Goal: Find specific page/section: Find specific page/section

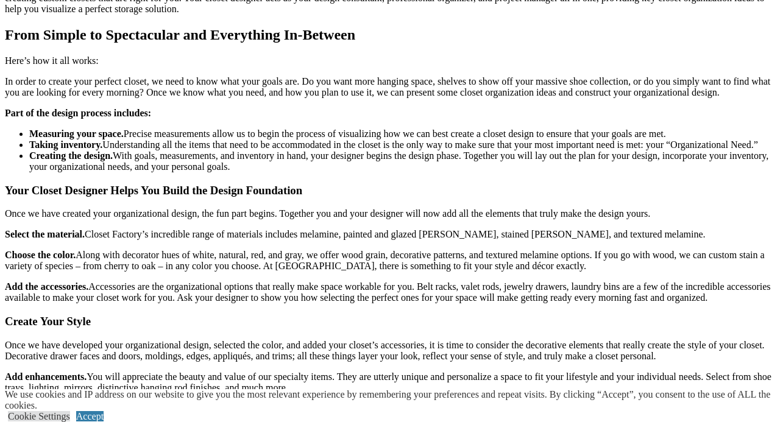
scroll to position [1606, 0]
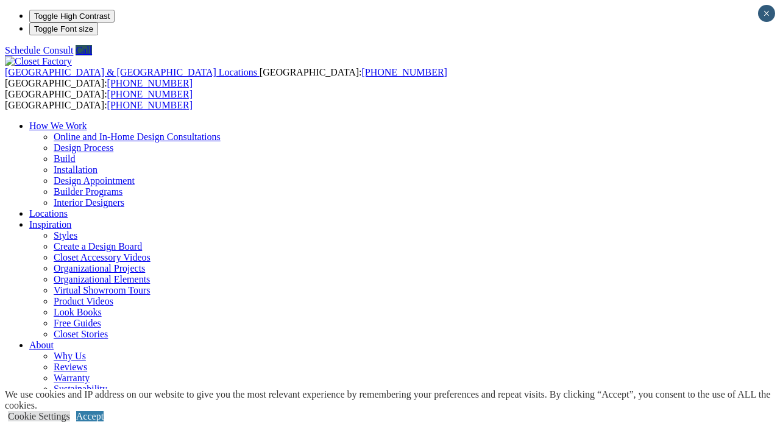
type input "*"
type input "*****"
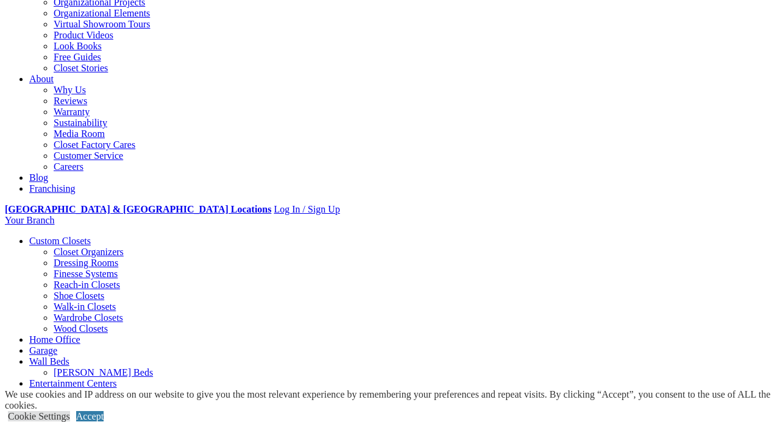
scroll to position [268, 0]
